Goal: Transaction & Acquisition: Purchase product/service

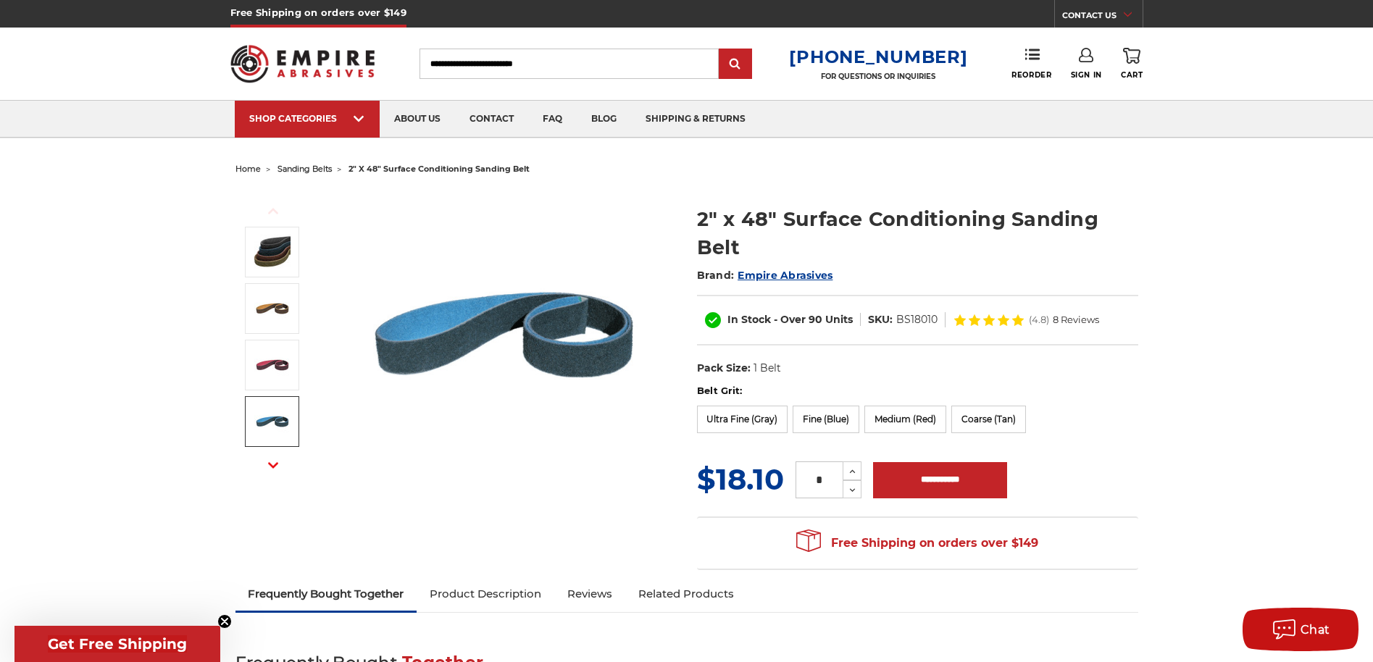
click at [475, 338] on img at bounding box center [504, 335] width 290 height 290
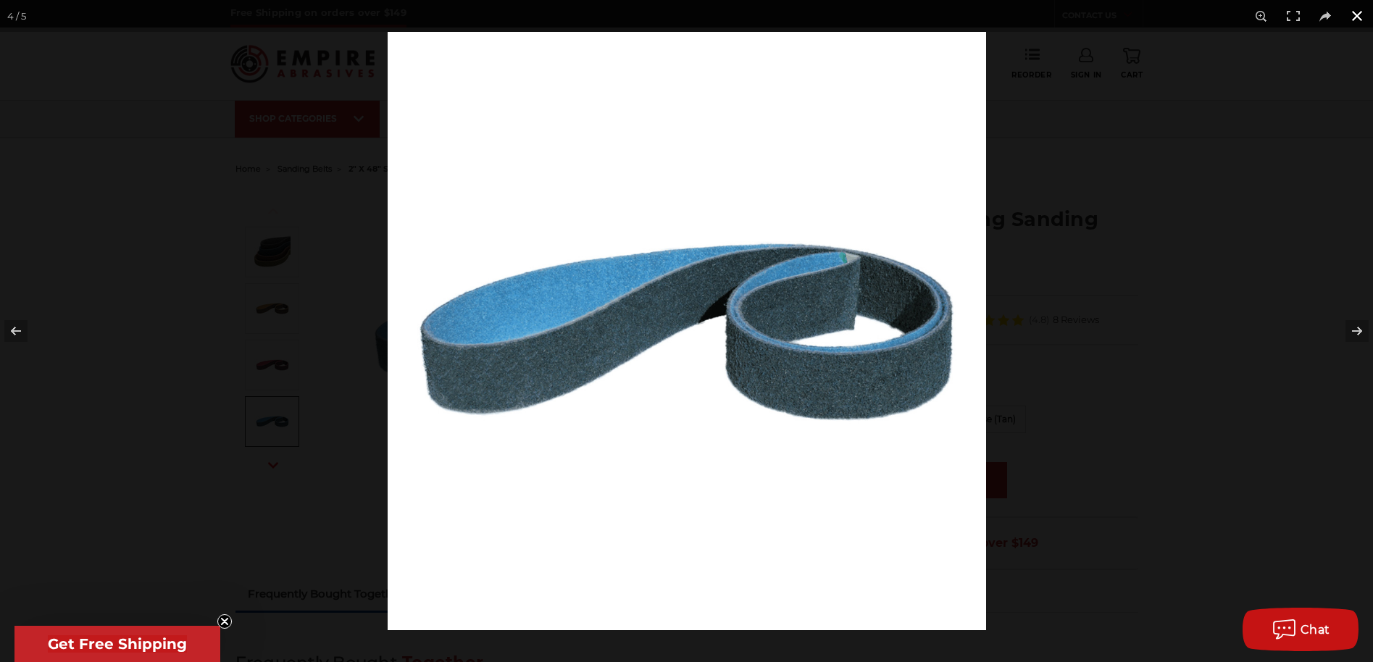
click at [1248, 390] on div at bounding box center [1074, 363] width 1373 height 662
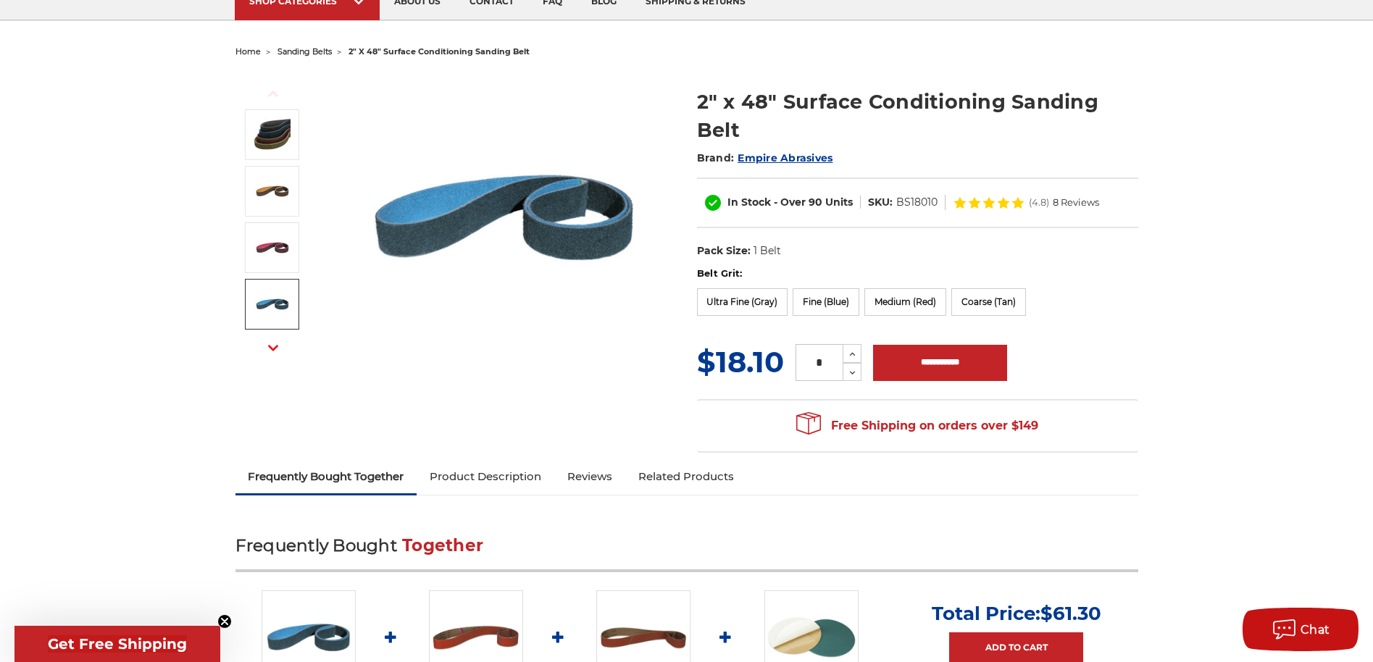
scroll to position [107, 0]
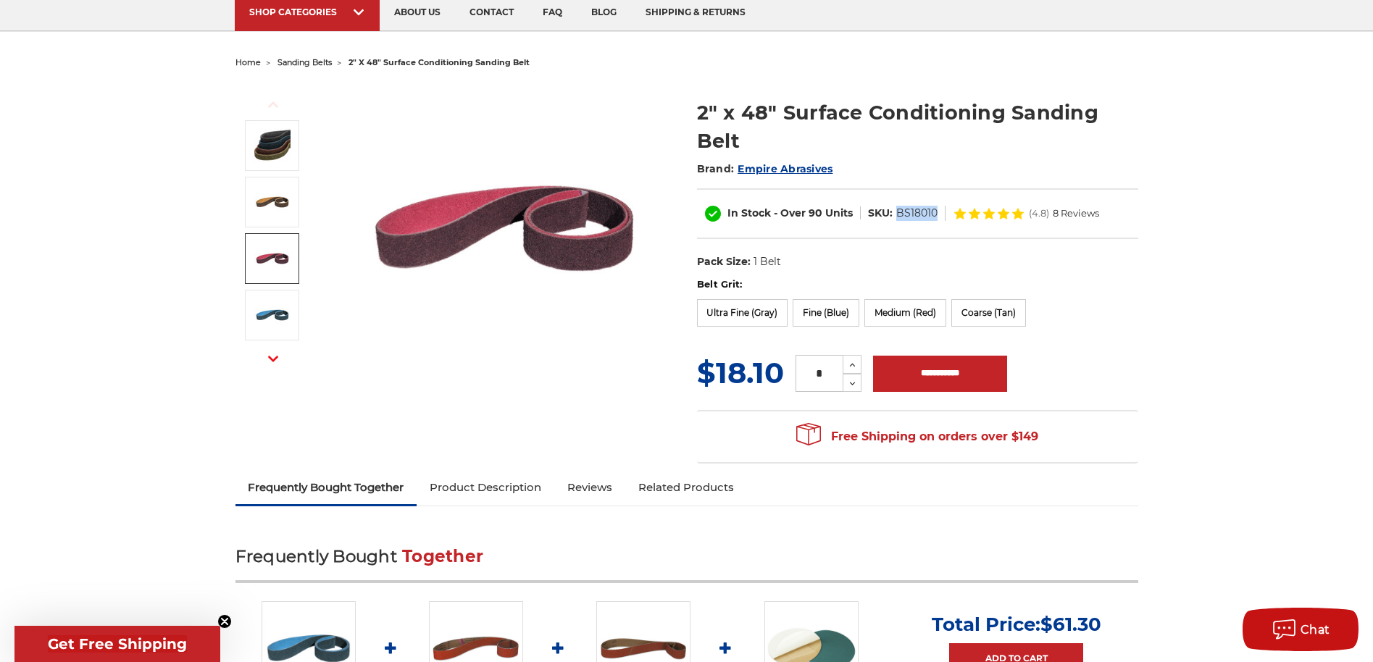
drag, startPoint x: 940, startPoint y: 209, endPoint x: 897, endPoint y: 211, distance: 42.8
click at [897, 211] on dl "SKU: BS18010" at bounding box center [903, 213] width 85 height 15
copy dd "BS18010"
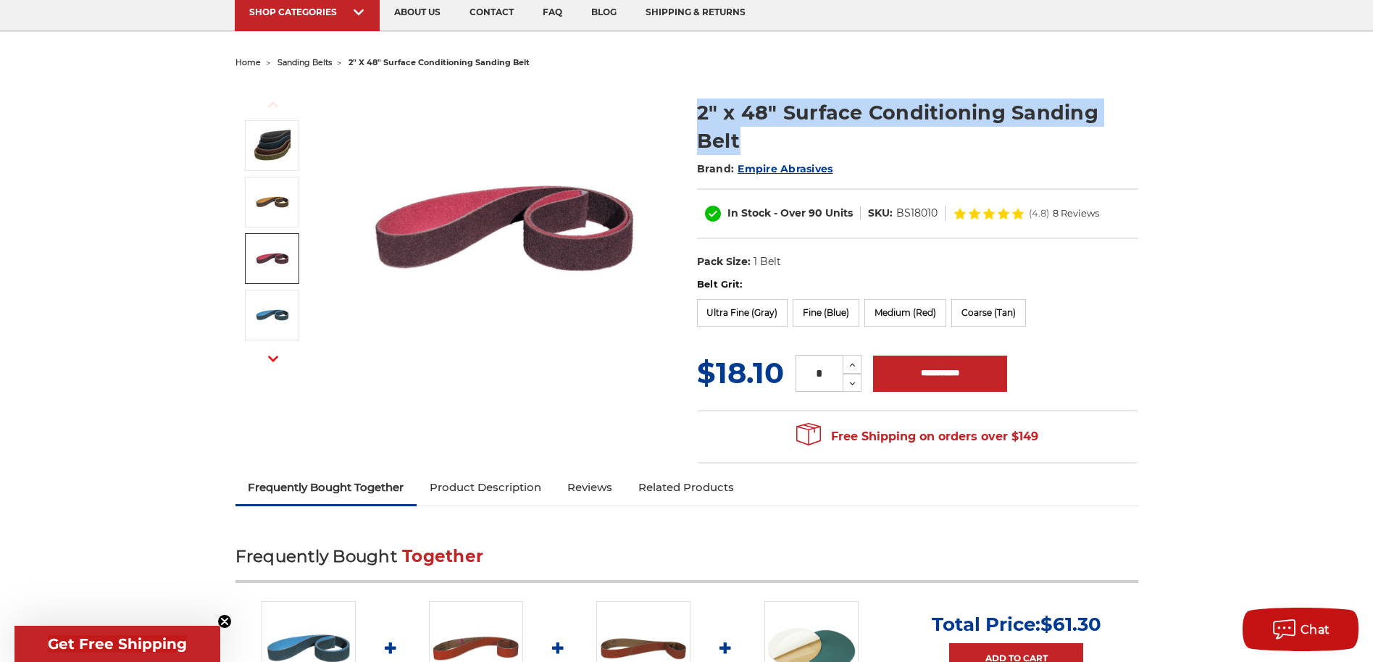
drag, startPoint x: 761, startPoint y: 149, endPoint x: 693, endPoint y: 109, distance: 79.9
click at [693, 109] on section "2" x 48" Surface Conditioning Sanding Belt Brand: Empire Abrasives In Stock - O…" at bounding box center [918, 180] width 462 height 194
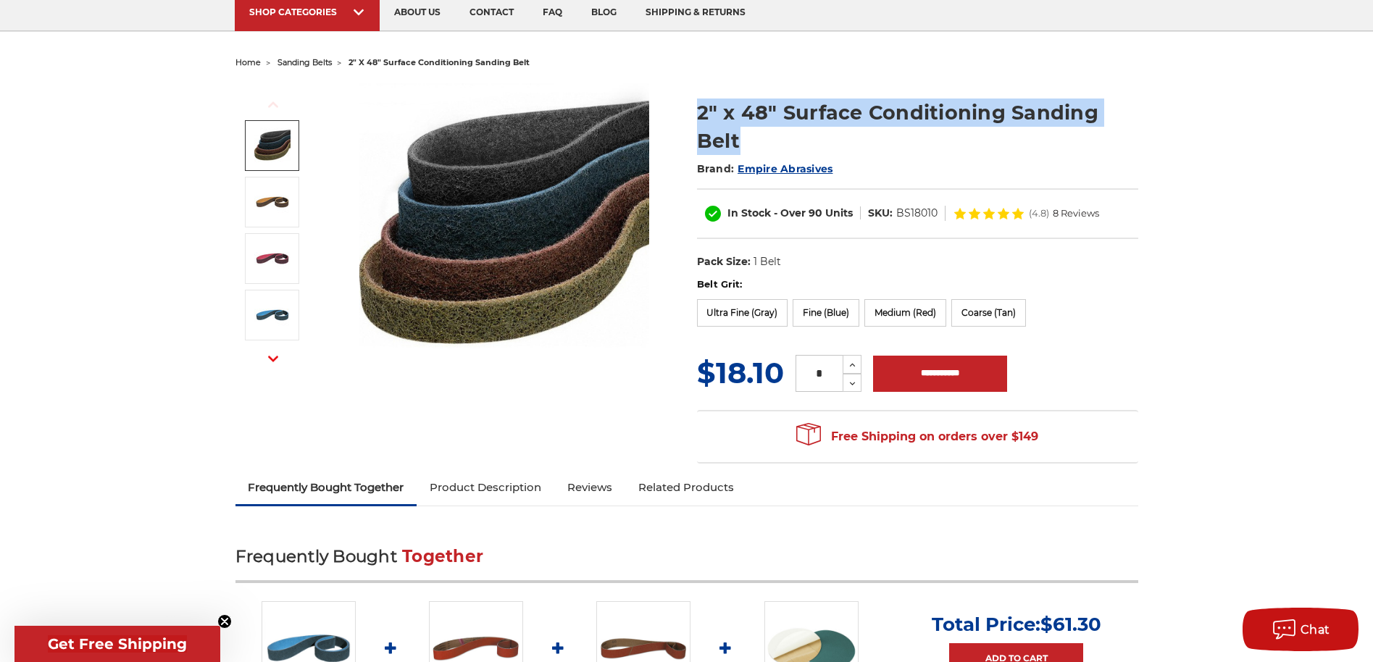
copy h1 "2" x 48" Surface Conditioning Sanding Belt"
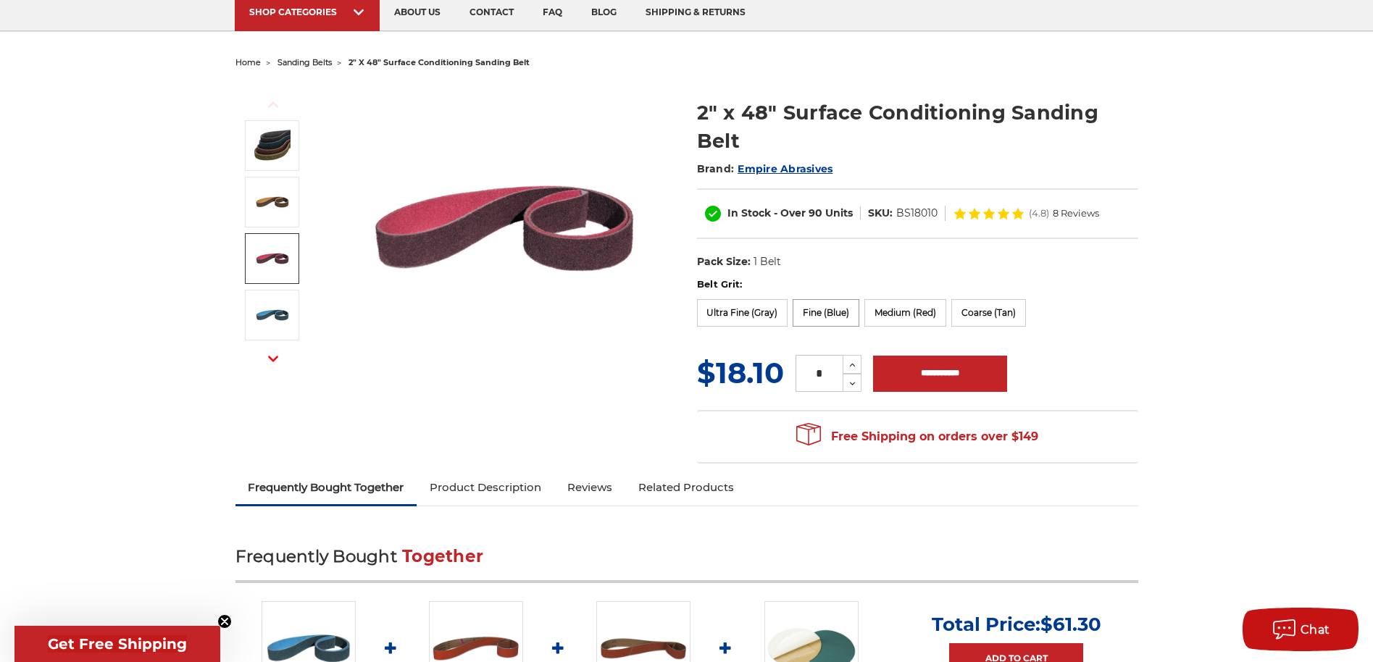
click at [824, 317] on label "Fine (Blue)" at bounding box center [826, 313] width 67 height 28
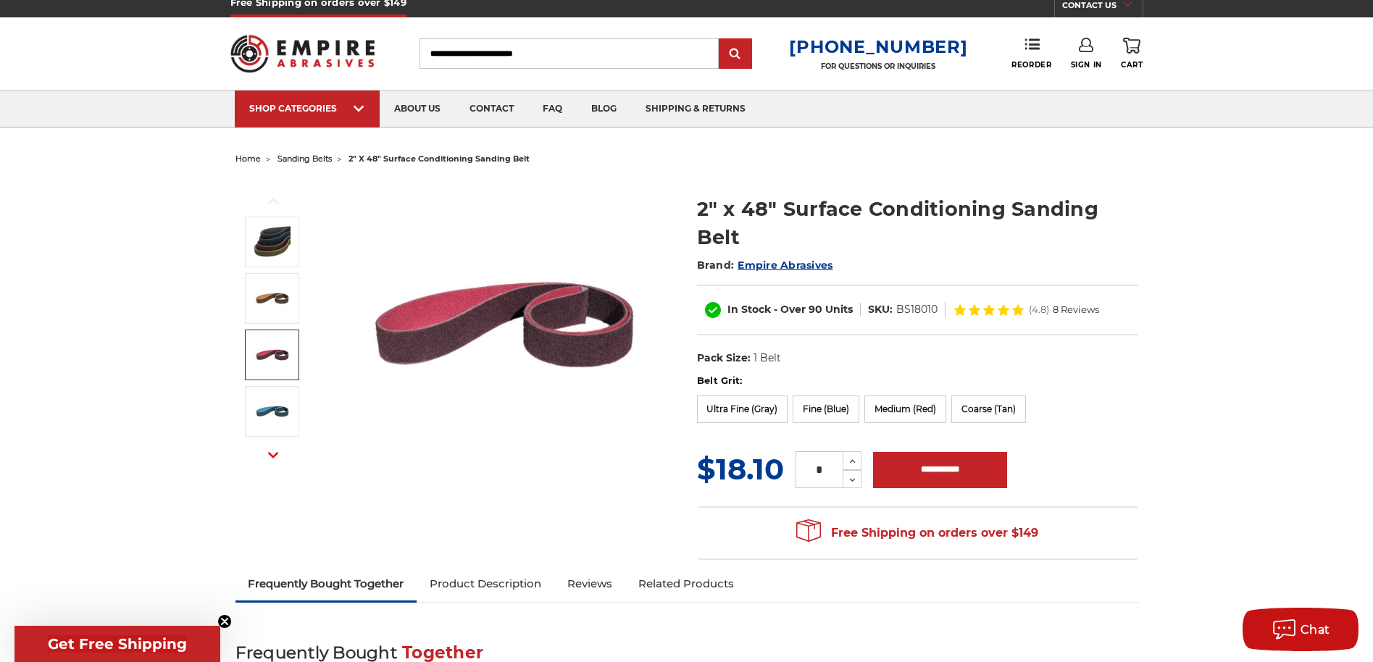
scroll to position [0, 0]
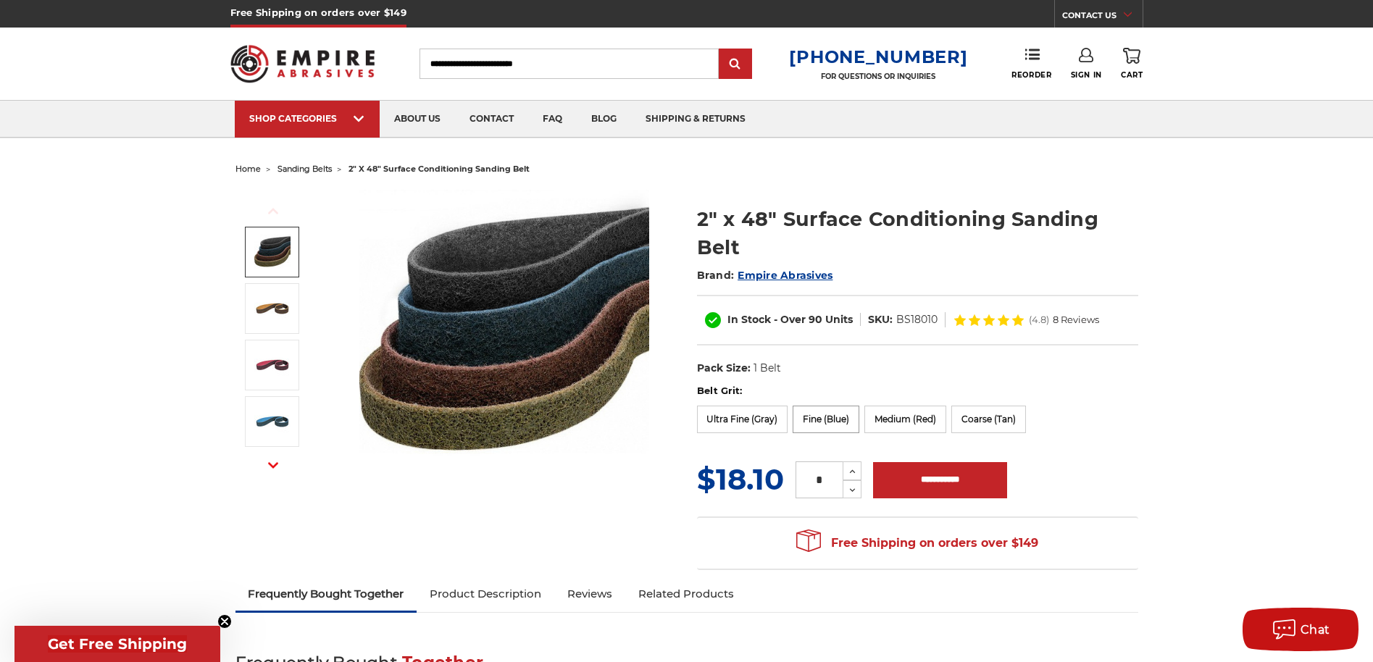
click at [845, 417] on label "Fine (Blue)" at bounding box center [826, 420] width 67 height 28
